Goal: Task Accomplishment & Management: Complete application form

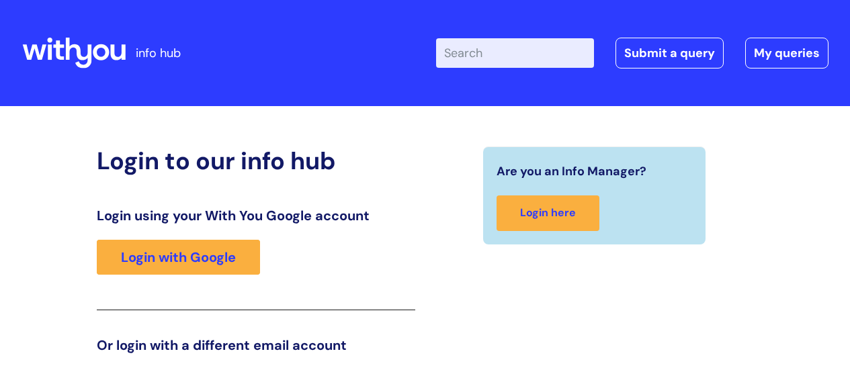
scroll to position [205, 0]
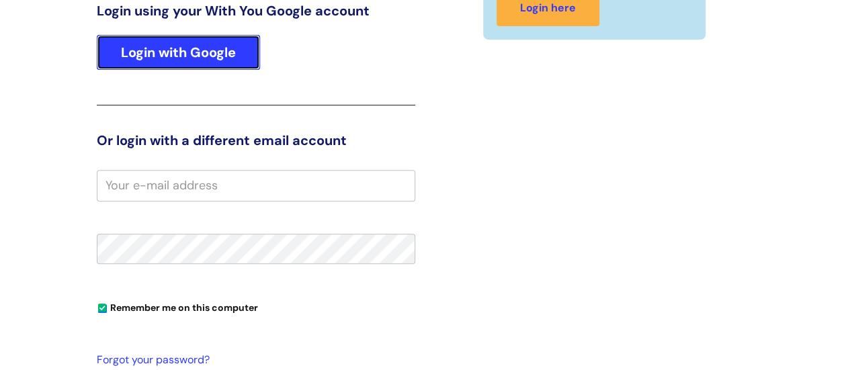
click at [203, 45] on link "Login with Google" at bounding box center [178, 52] width 163 height 35
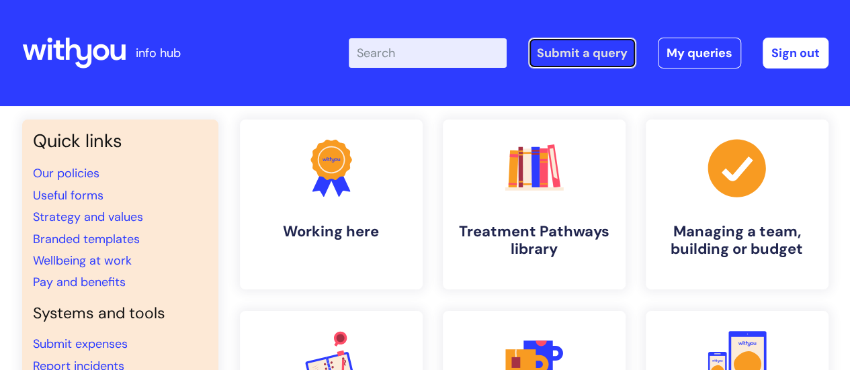
click at [573, 54] on link "Submit a query" at bounding box center [582, 53] width 108 height 31
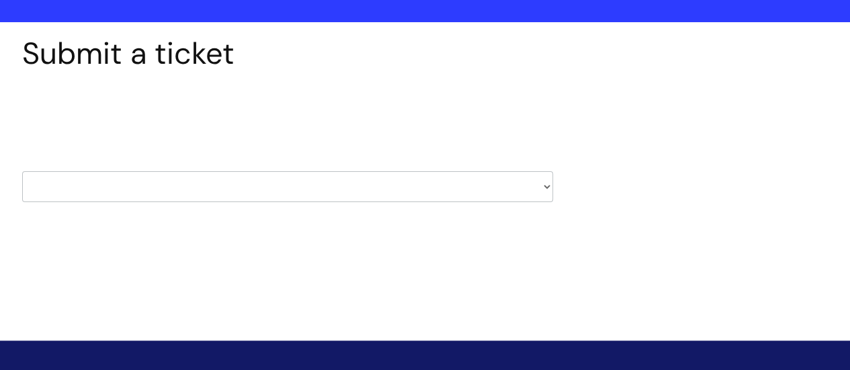
scroll to position [134, 0]
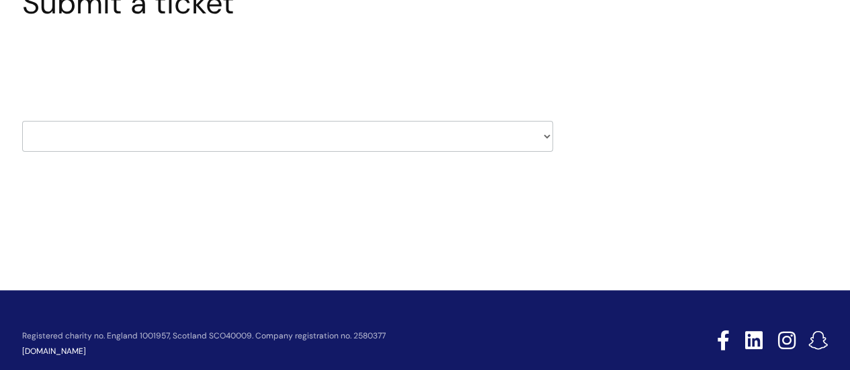
click at [544, 137] on select "HR / People IT and Support Clinical Drug Alerts Finance Accounts Data Support T…" at bounding box center [287, 136] width 531 height 31
select select "hr_/_people"
click at [22, 121] on select "HR / People IT and Support Clinical Drug Alerts Finance Accounts Data Support T…" at bounding box center [287, 136] width 531 height 31
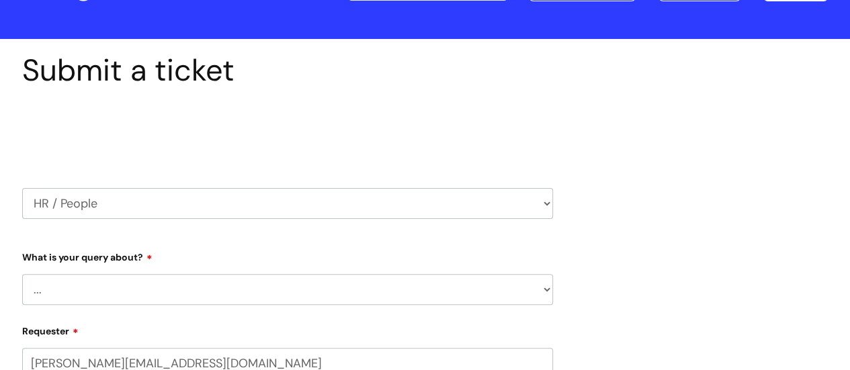
select select "80004286566"
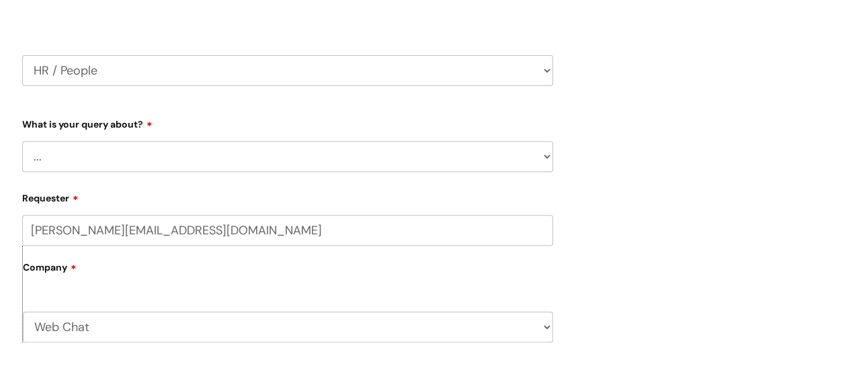
scroll to position [201, 0]
click at [551, 156] on select "... Absence Query Holiday Query Employee change request General HR Query iTrent…" at bounding box center [287, 155] width 531 height 31
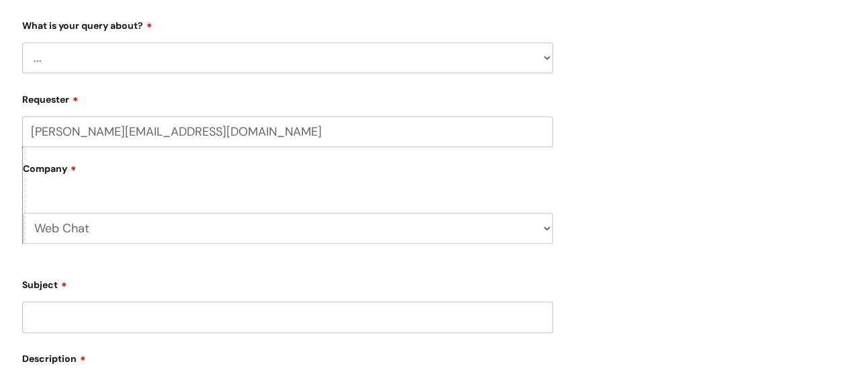
scroll to position [269, 0]
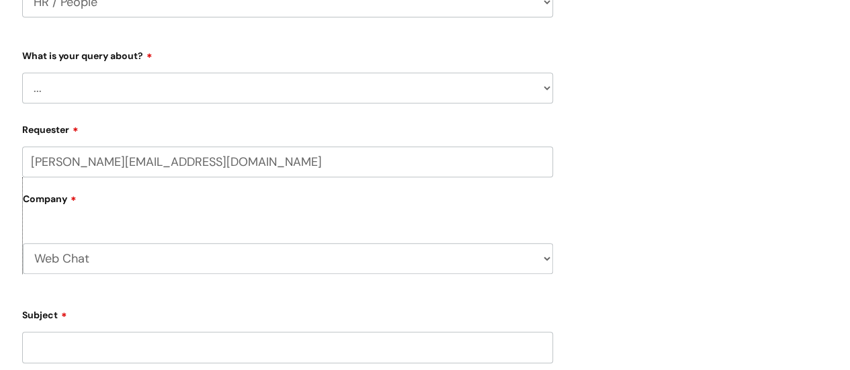
click at [545, 85] on select "... Absence Query Holiday Query Employee change request General HR Query iTrent…" at bounding box center [287, 88] width 531 height 31
select select "General HR Query"
click at [22, 73] on select "... Absence Query Holiday Query Employee change request General HR Query iTrent…" at bounding box center [287, 88] width 531 height 31
click at [548, 254] on select "Web Chat WithYou Current Staff" at bounding box center [288, 258] width 530 height 31
select select "80004418241"
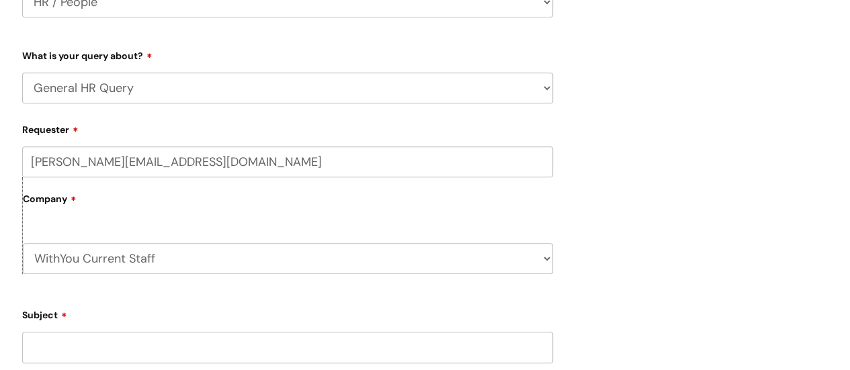
click at [23, 244] on select "Web Chat WithYou Current Staff" at bounding box center [288, 258] width 530 height 31
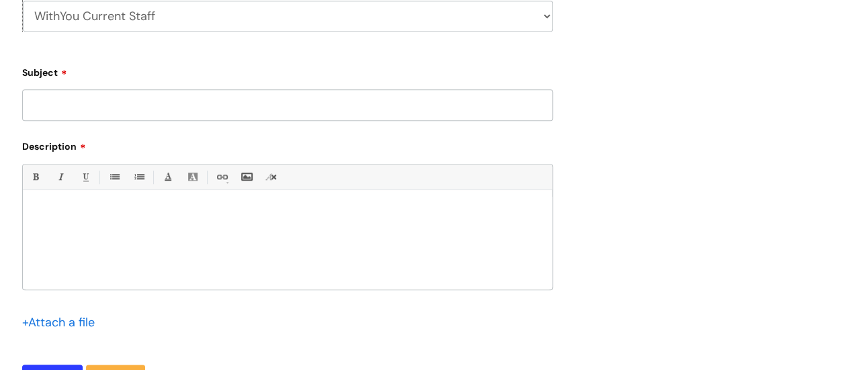
scroll to position [537, 0]
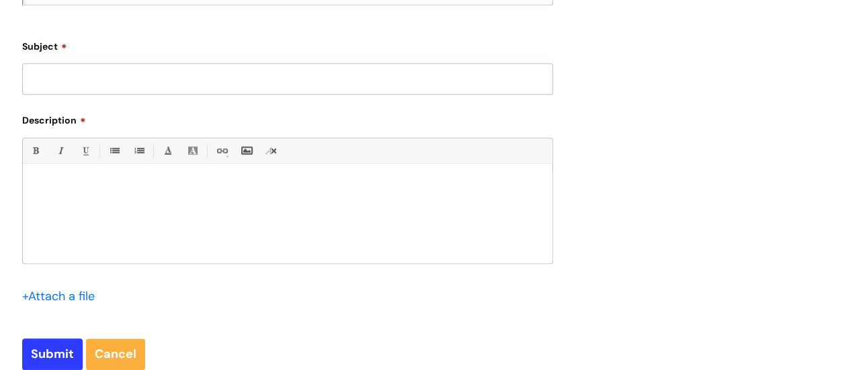
click at [60, 81] on input "Subject" at bounding box center [287, 78] width 531 height 31
type input "p"
type input "Pregnant team member"
click at [91, 197] on div at bounding box center [287, 217] width 529 height 93
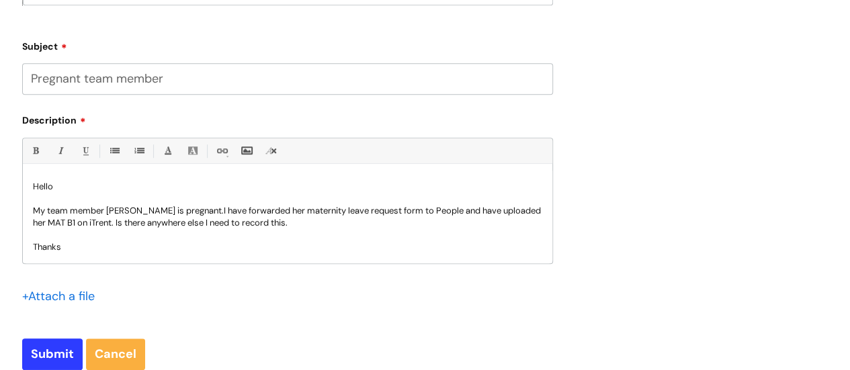
scroll to position [1, 0]
click at [53, 349] on input "Submit" at bounding box center [52, 353] width 60 height 31
type input "Please Wait..."
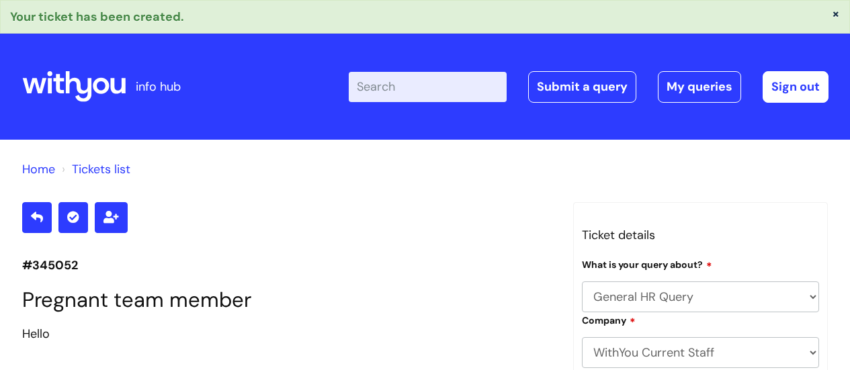
select select "General HR Query"
